Goal: Transaction & Acquisition: Purchase product/service

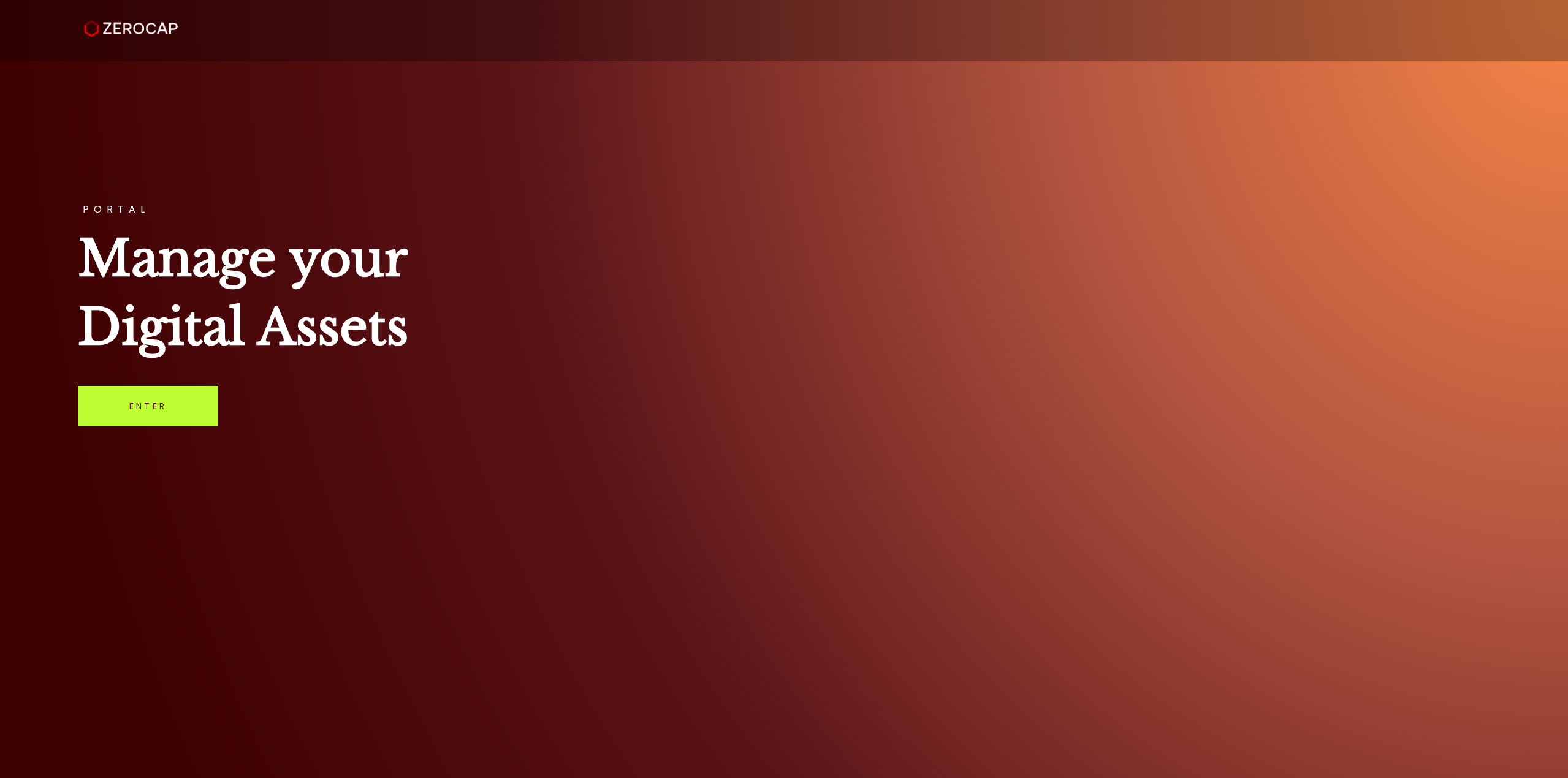
click at [173, 400] on link "Enter" at bounding box center [148, 406] width 141 height 41
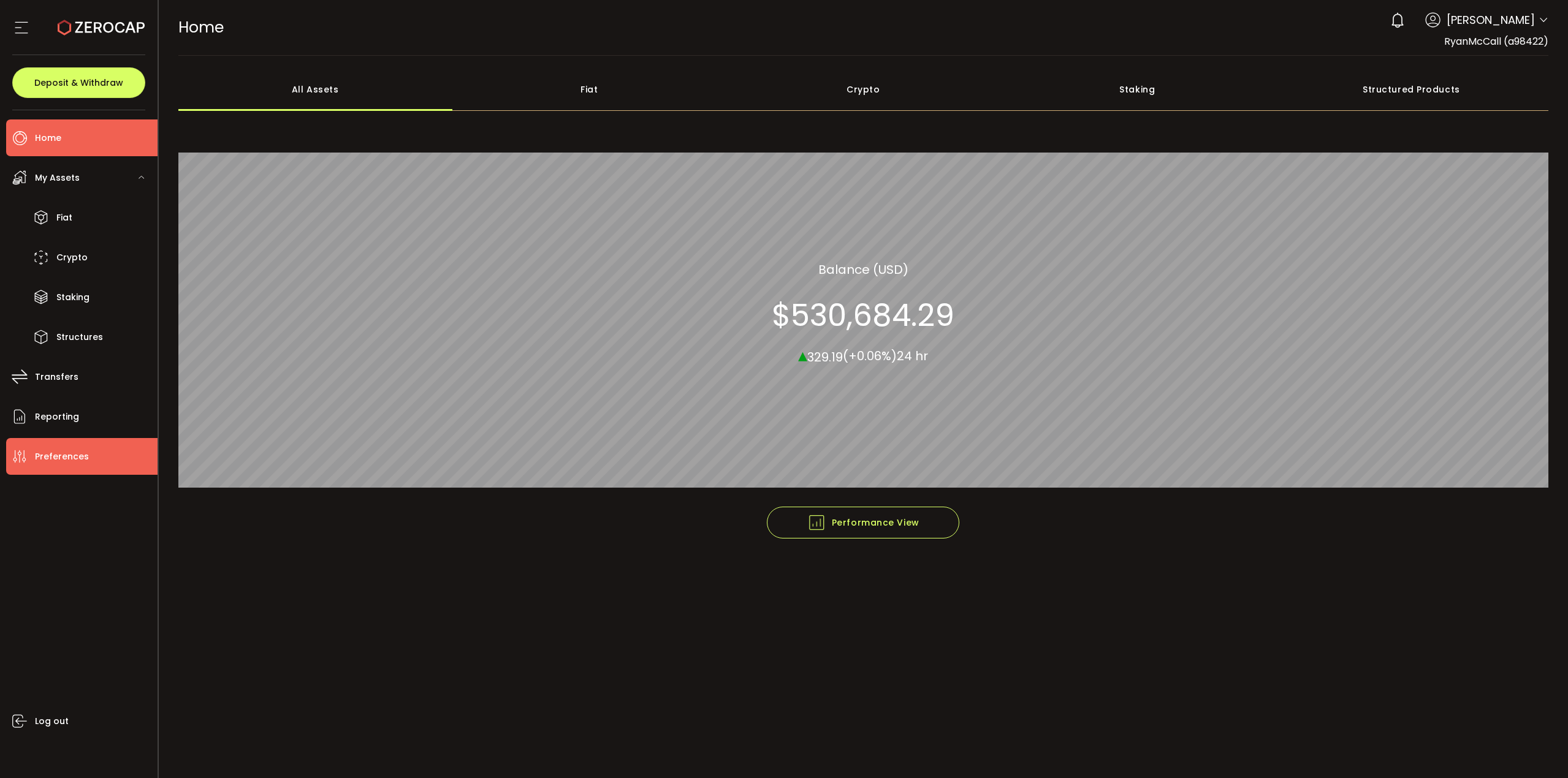
click at [63, 463] on span "Preferences" at bounding box center [62, 457] width 54 height 18
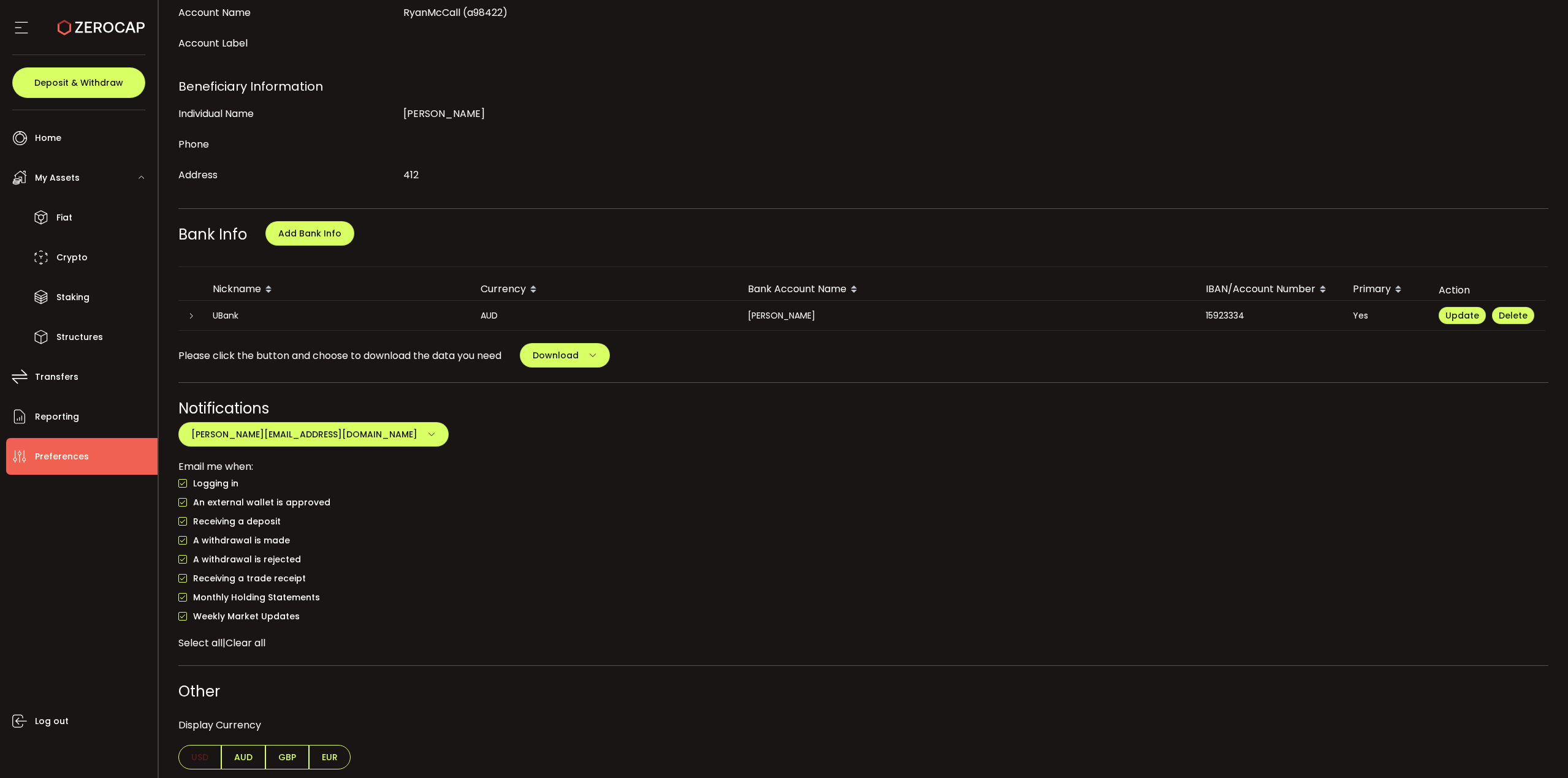
scroll to position [265, 0]
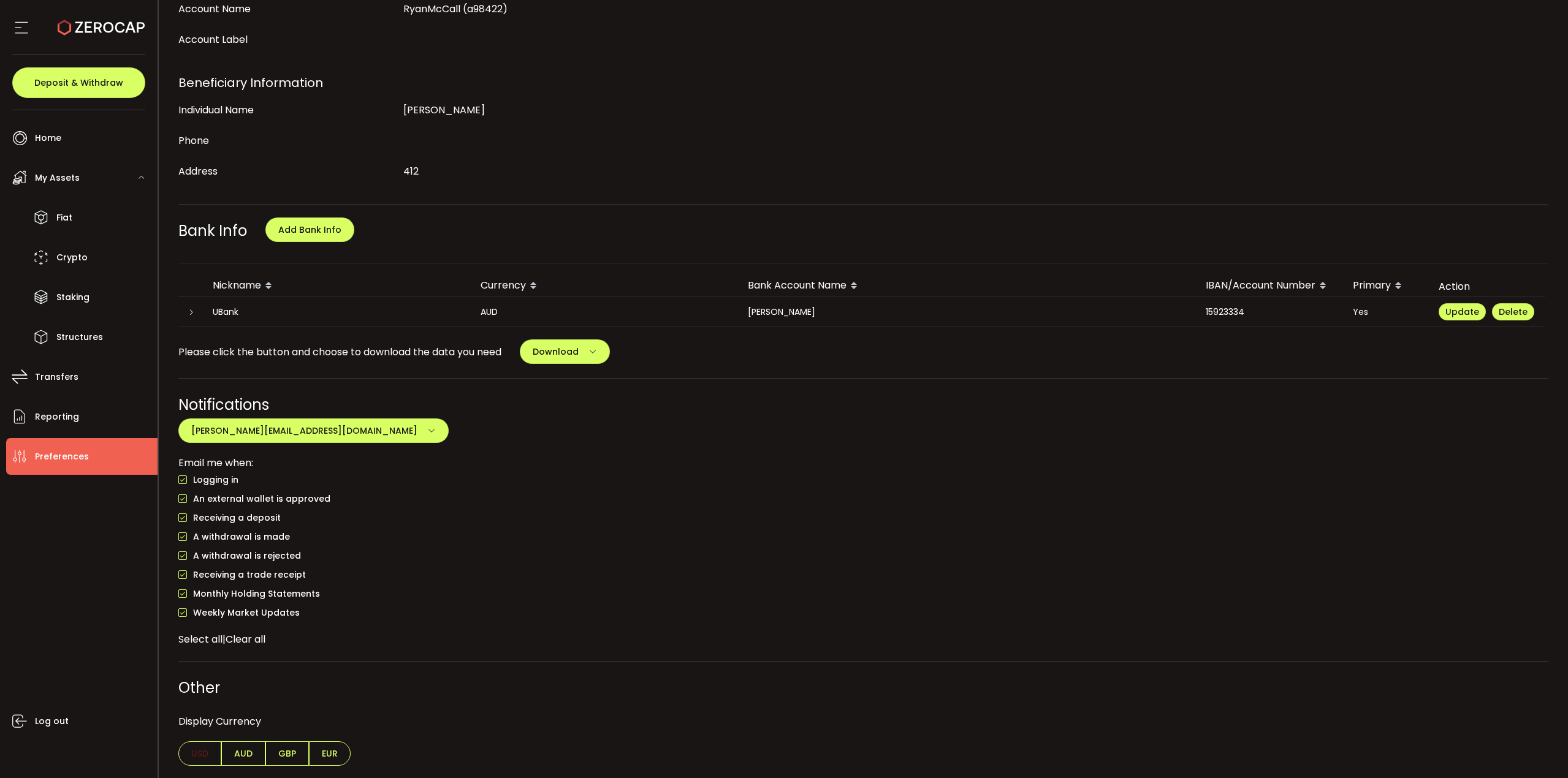
click at [194, 312] on icon at bounding box center [191, 312] width 7 height 7
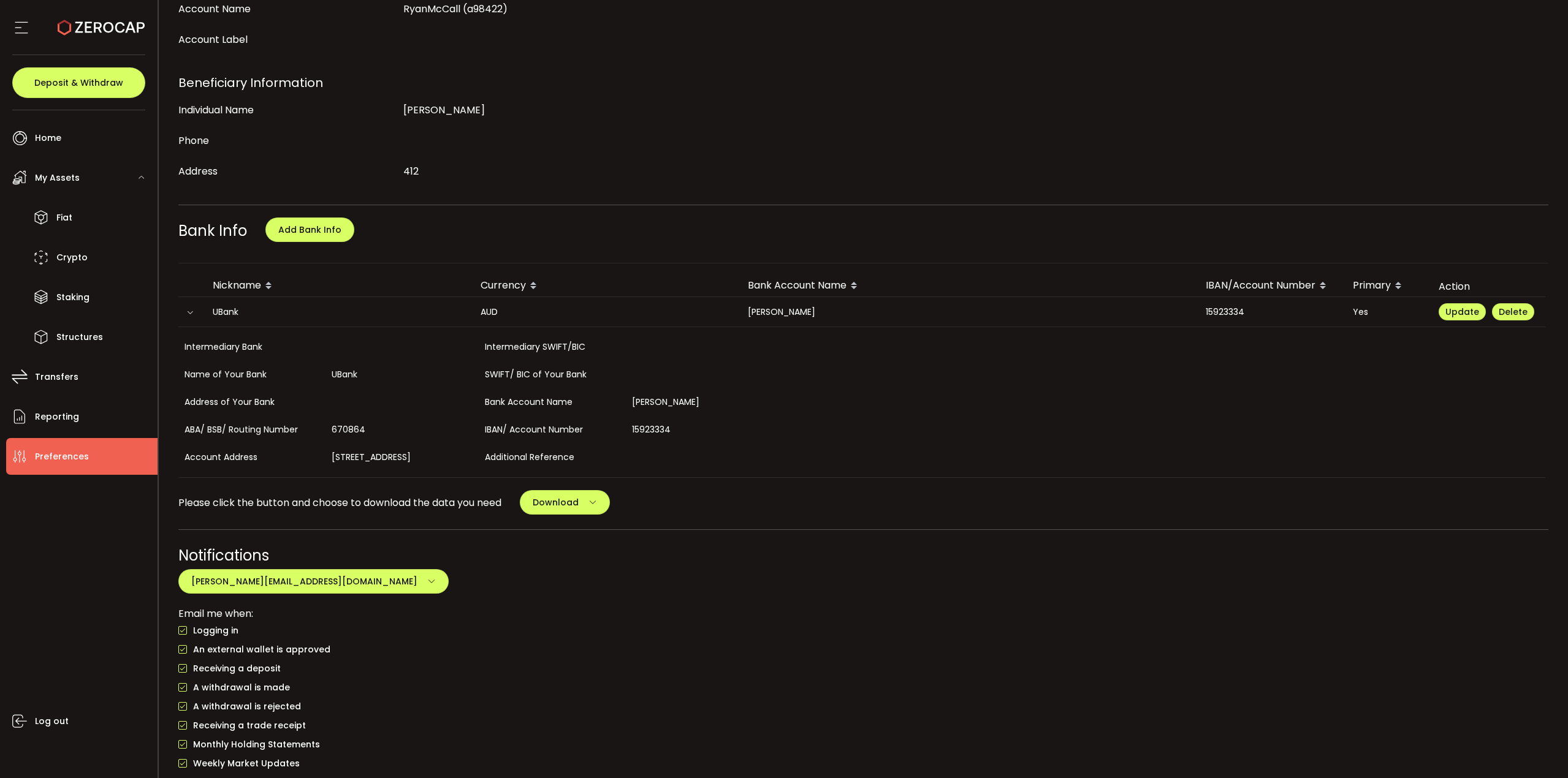
click at [194, 312] on icon at bounding box center [189, 312] width 7 height 7
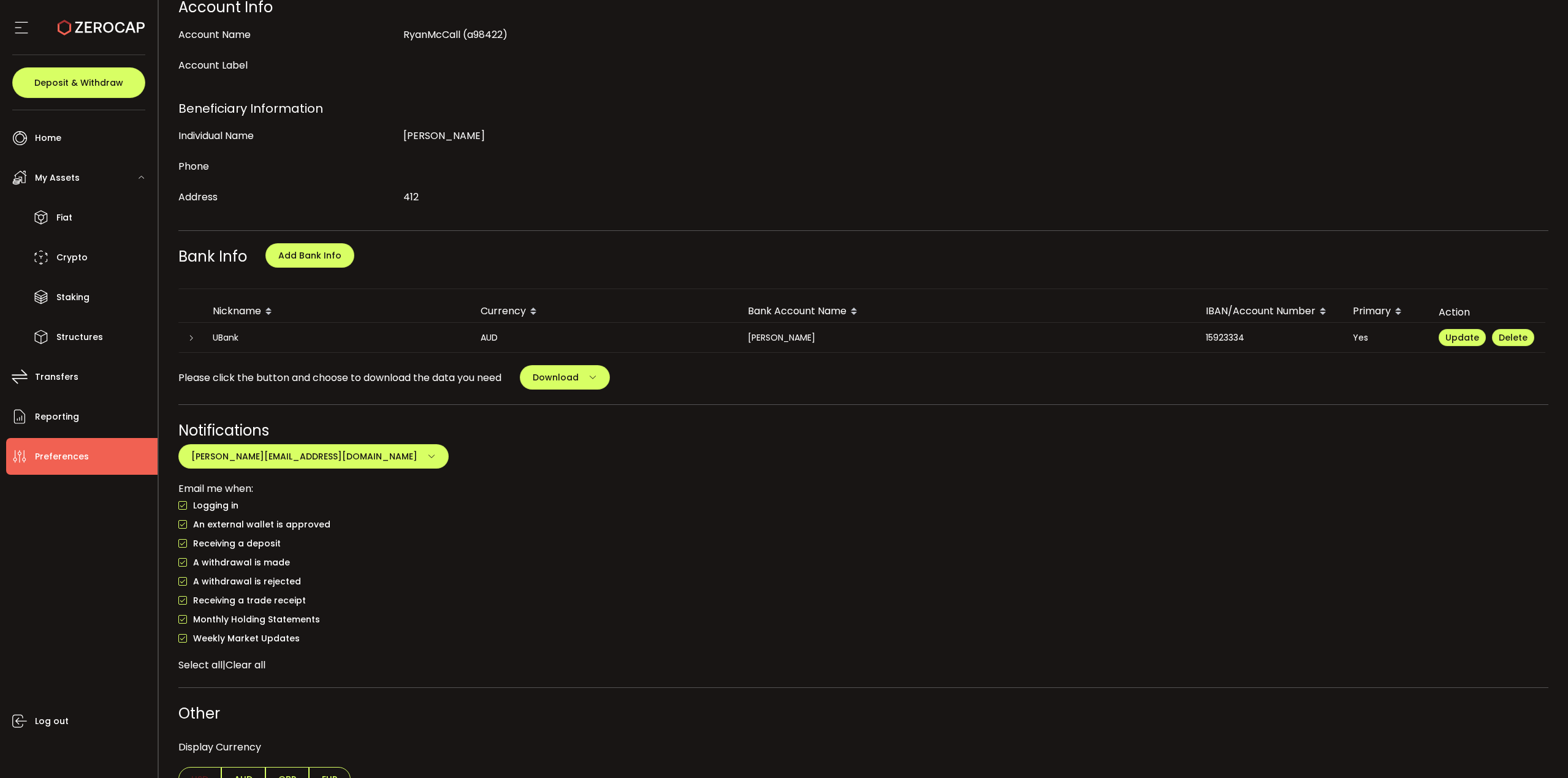
scroll to position [246, 0]
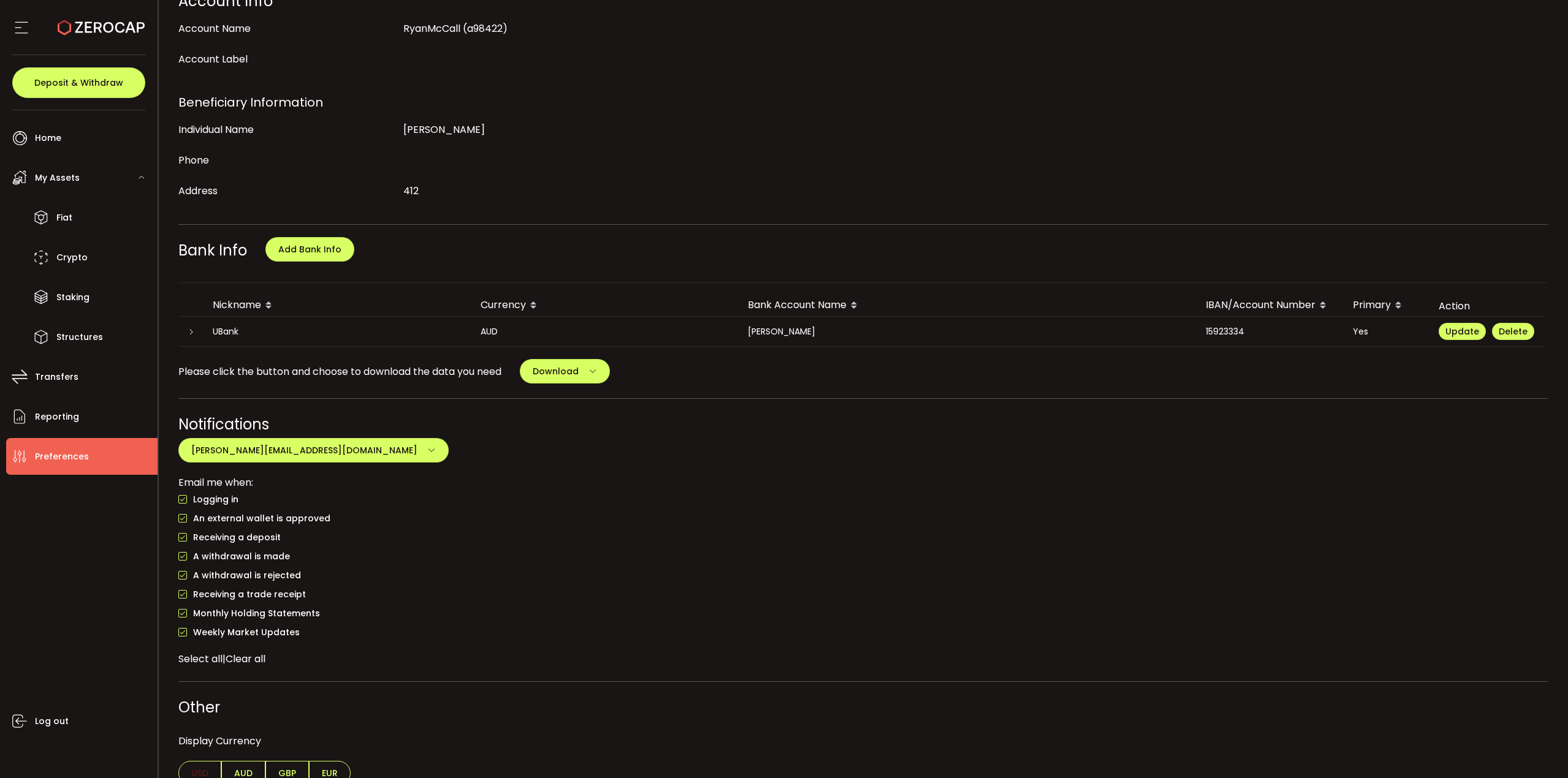
drag, startPoint x: 314, startPoint y: 554, endPoint x: 437, endPoint y: 562, distance: 123.3
click at [437, 562] on div "A withdrawal is made" at bounding box center [864, 556] width 1371 height 19
click at [795, 550] on div "A withdrawal is made" at bounding box center [864, 556] width 1371 height 19
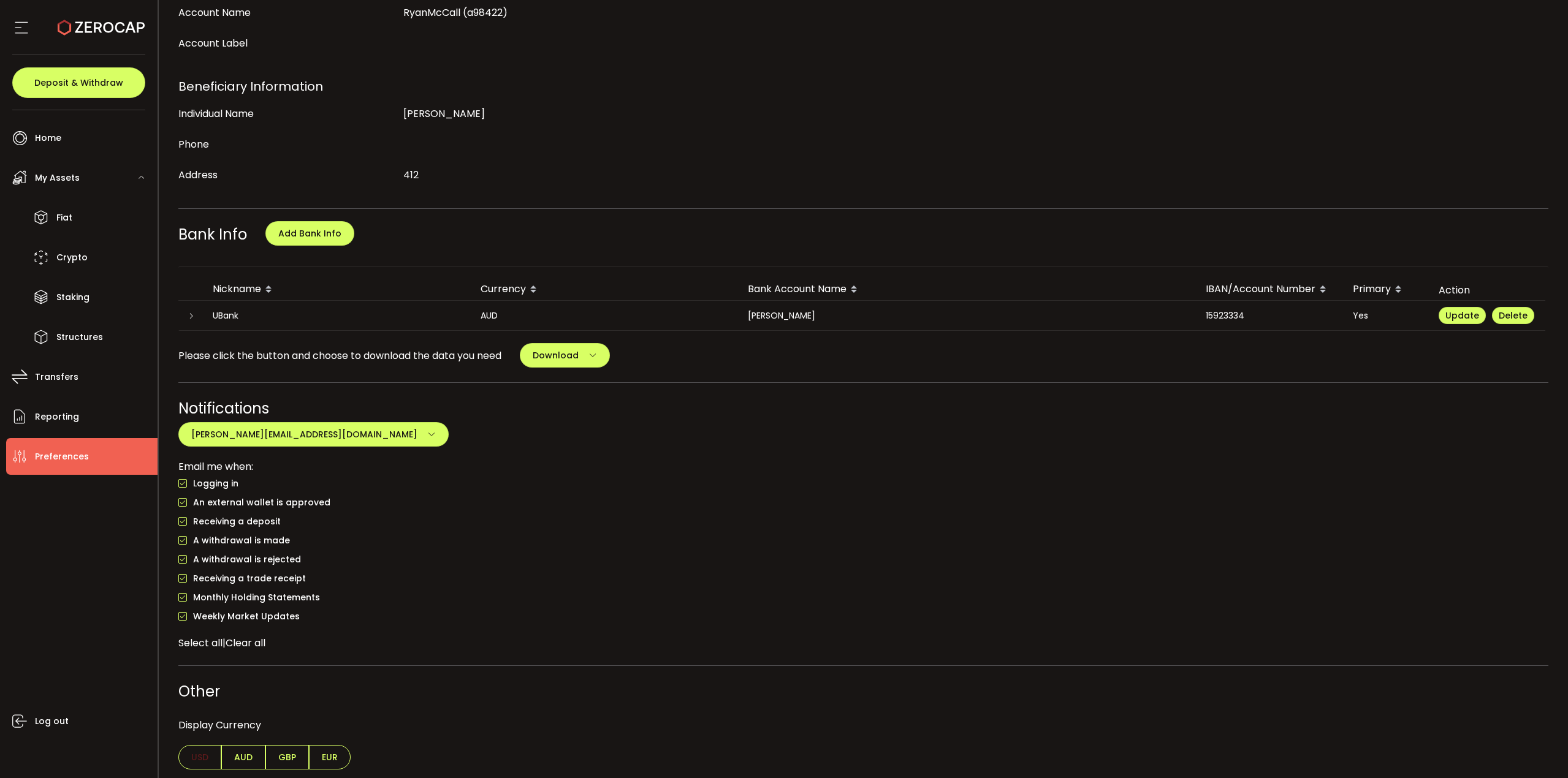
scroll to position [265, 0]
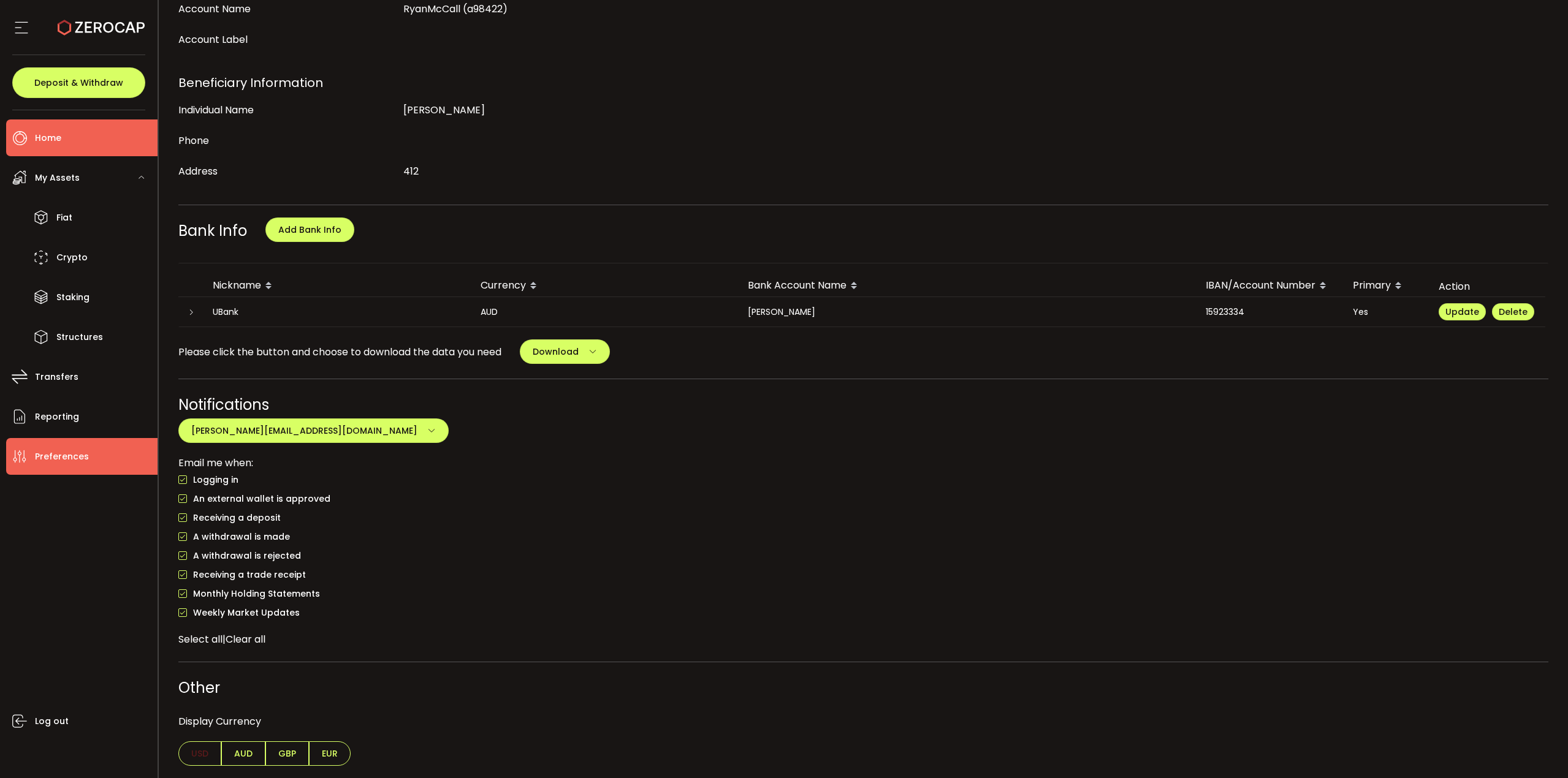
click at [57, 133] on span "Home" at bounding box center [48, 138] width 26 height 18
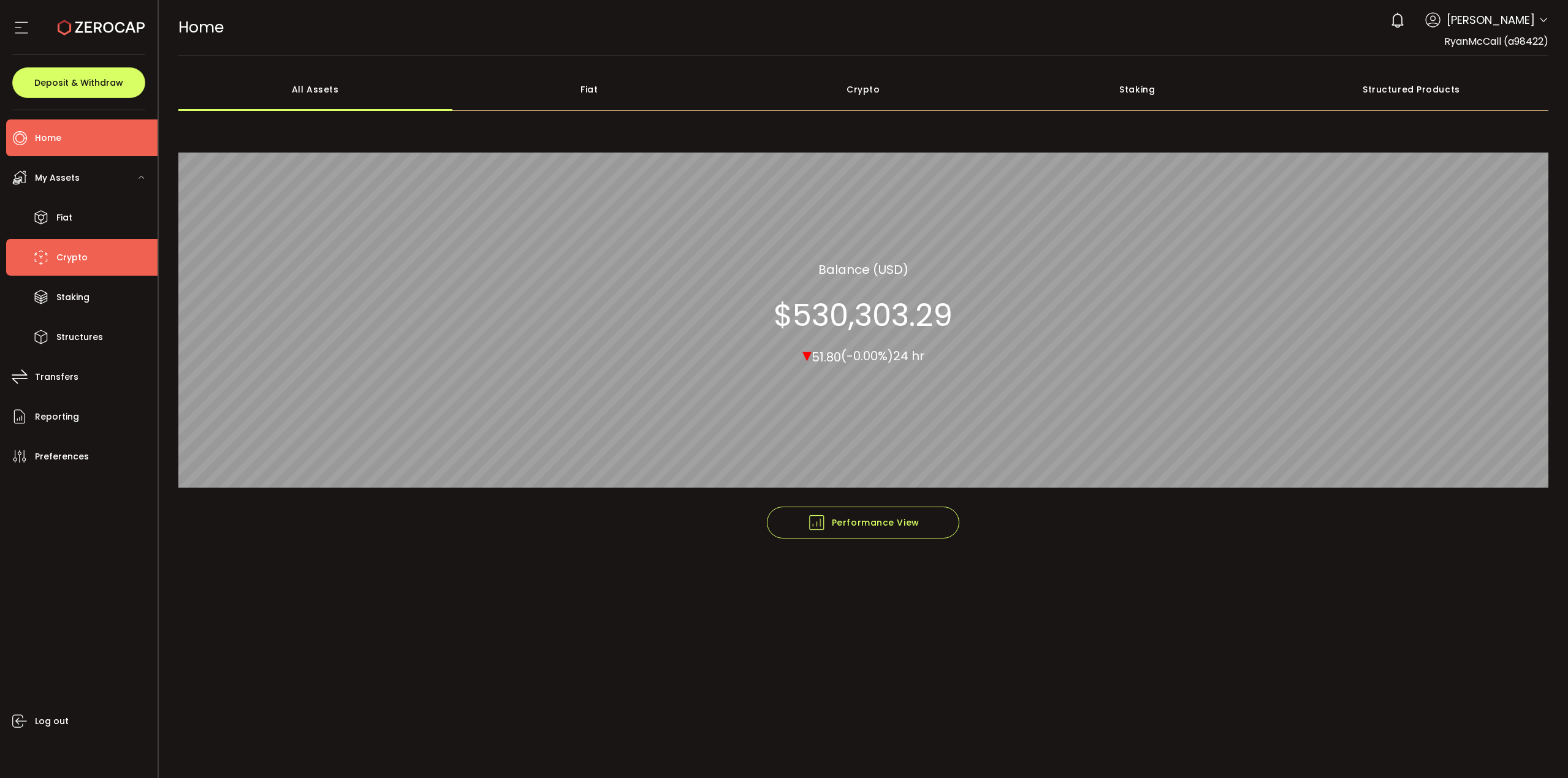
click at [85, 266] on span "Crypto" at bounding box center [72, 258] width 31 height 18
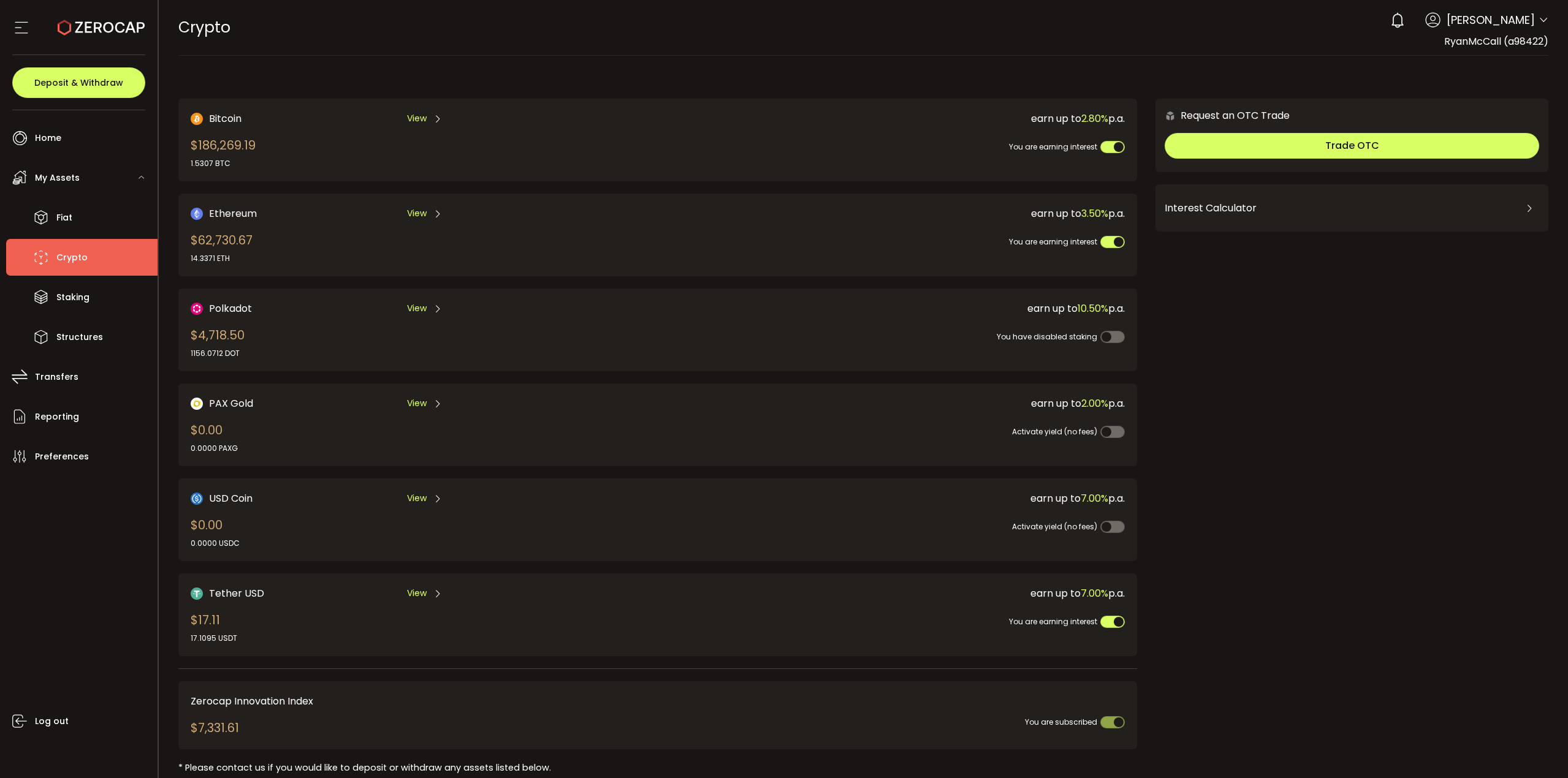
click at [417, 594] on span "View" at bounding box center [417, 593] width 20 height 13
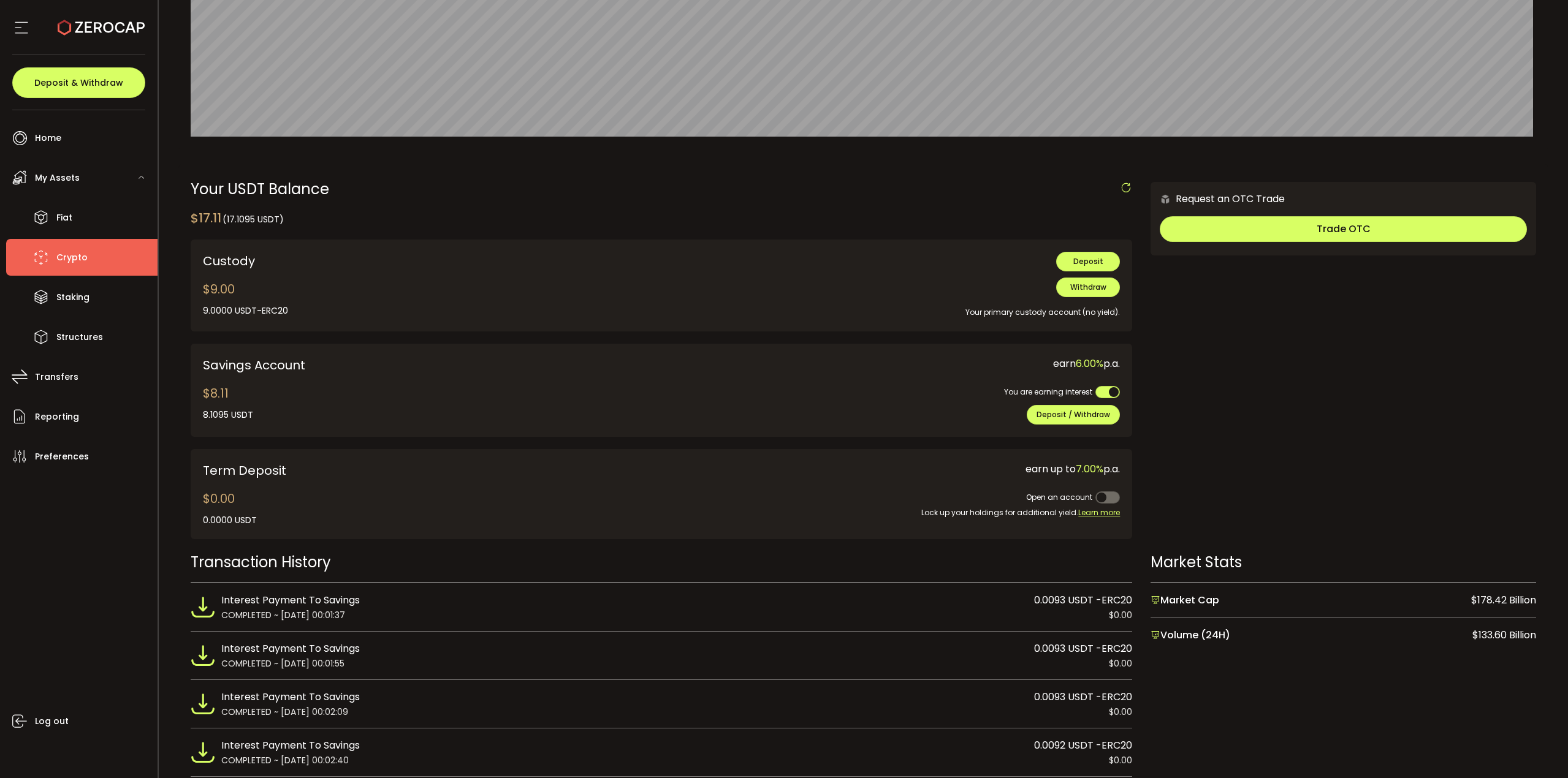
scroll to position [246, 0]
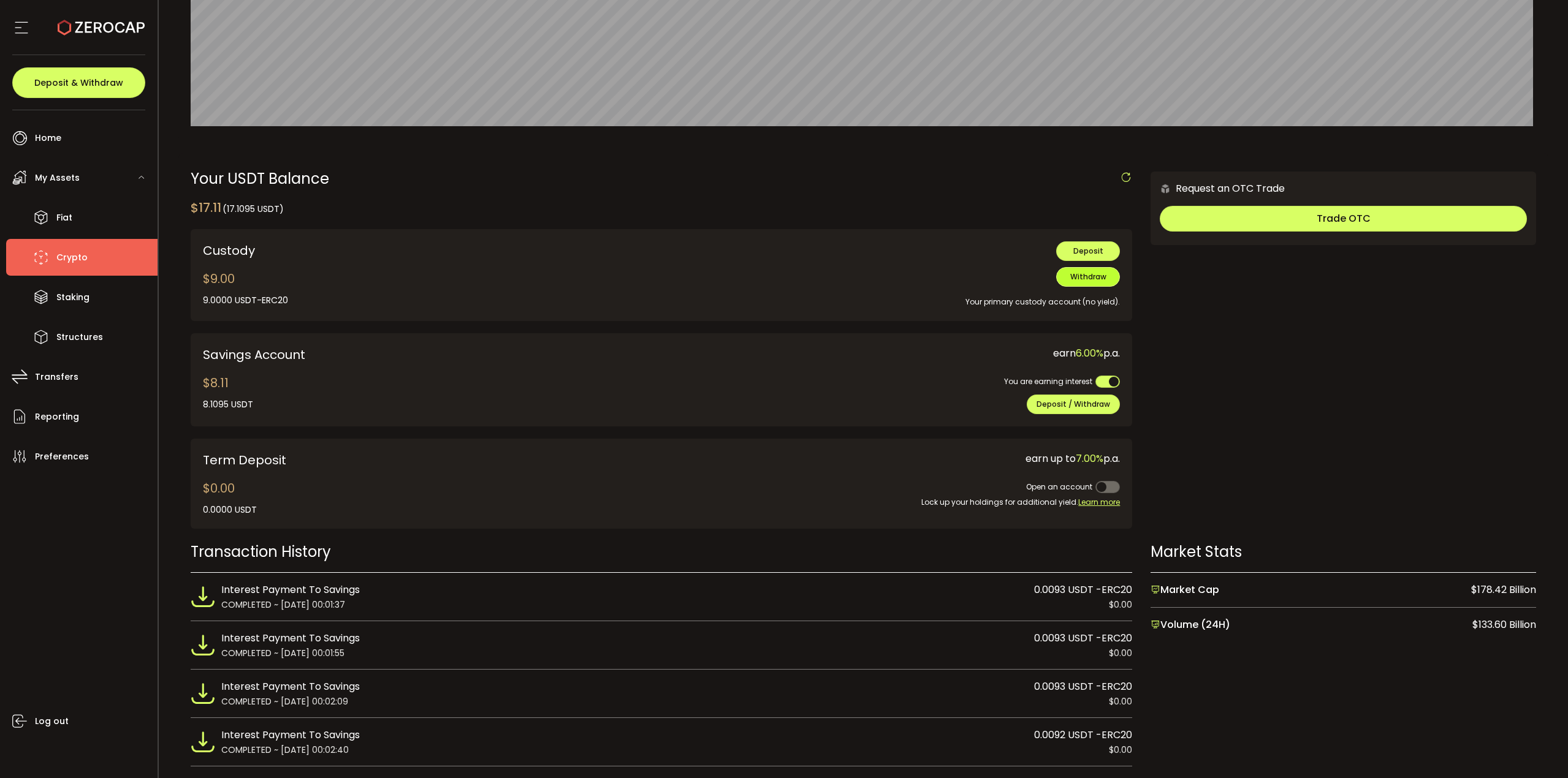
click at [1095, 279] on span "Withdraw" at bounding box center [1088, 276] width 36 height 11
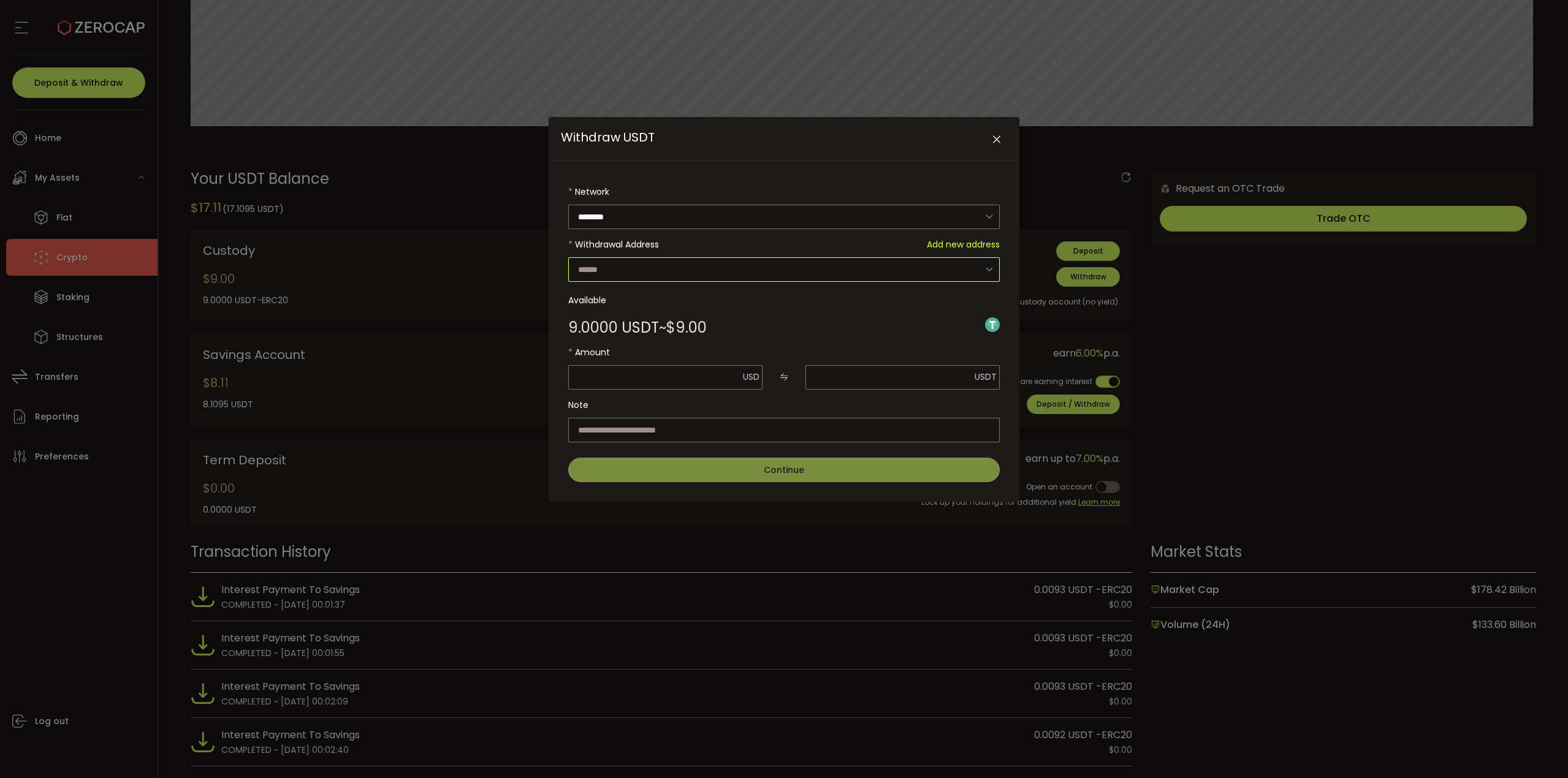
click at [634, 265] on input "Withdraw USDT" at bounding box center [784, 270] width 432 height 24
click at [625, 304] on span "Zerocap_OTC_USDT" at bounding box center [625, 302] width 89 height 12
type input "**********"
click at [649, 380] on input "Withdraw USDT" at bounding box center [665, 377] width 194 height 24
type input "*"
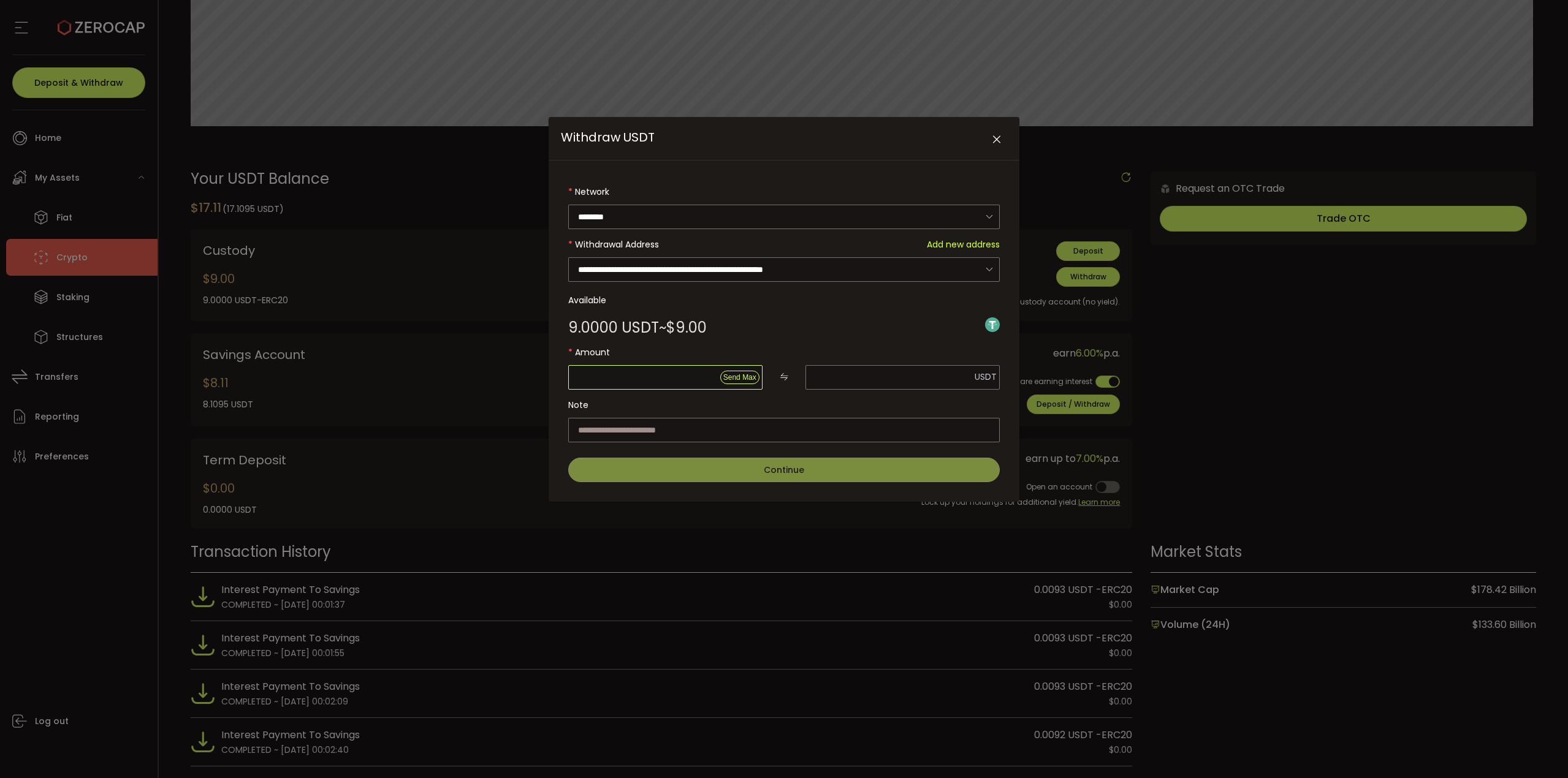
type input "*"
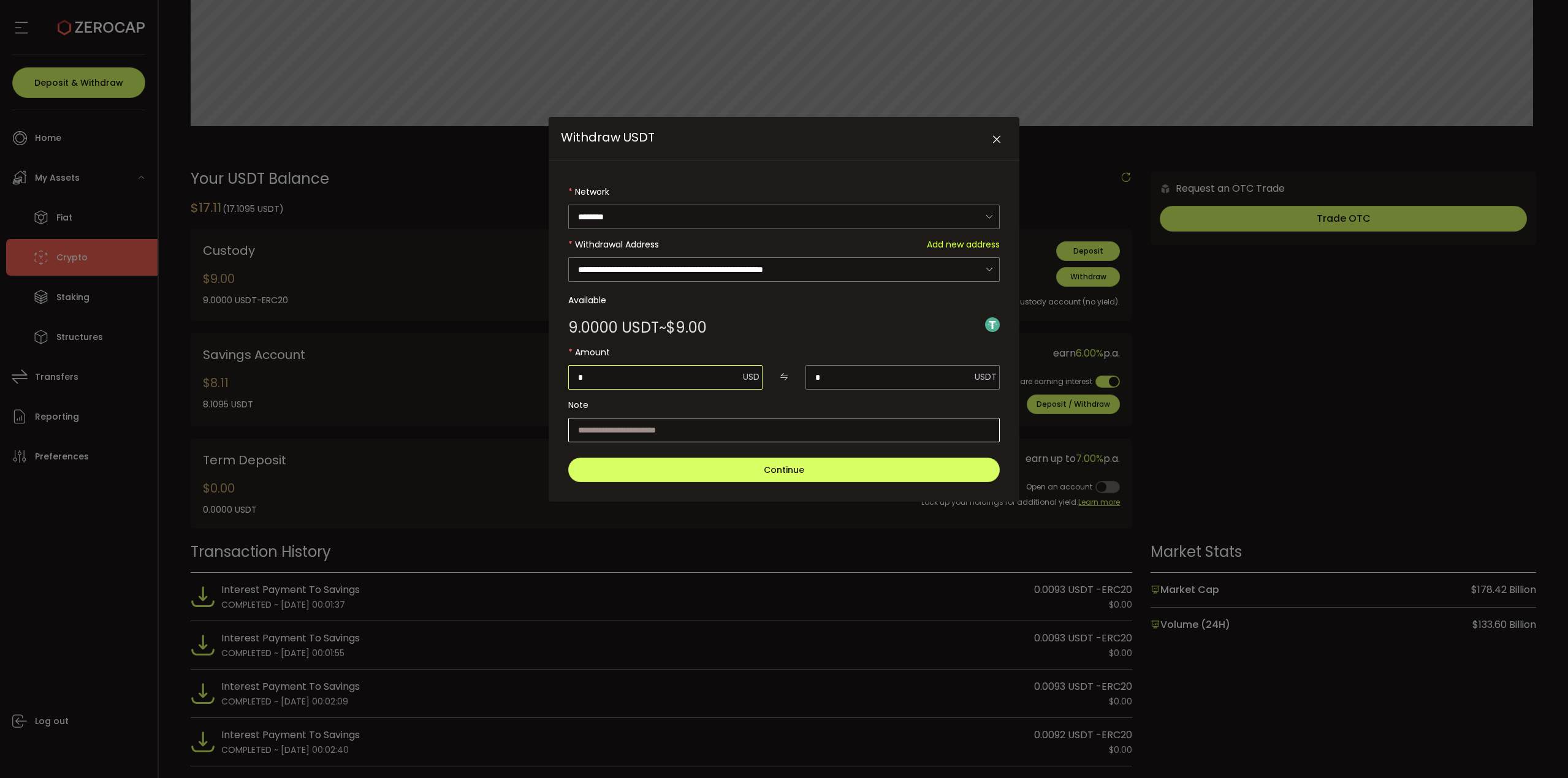
type input "*"
click at [738, 434] on input "Withdraw USDT" at bounding box center [784, 430] width 432 height 24
type input "**********"
click at [1000, 136] on icon "Close" at bounding box center [996, 139] width 12 height 12
